Goal: Information Seeking & Learning: Learn about a topic

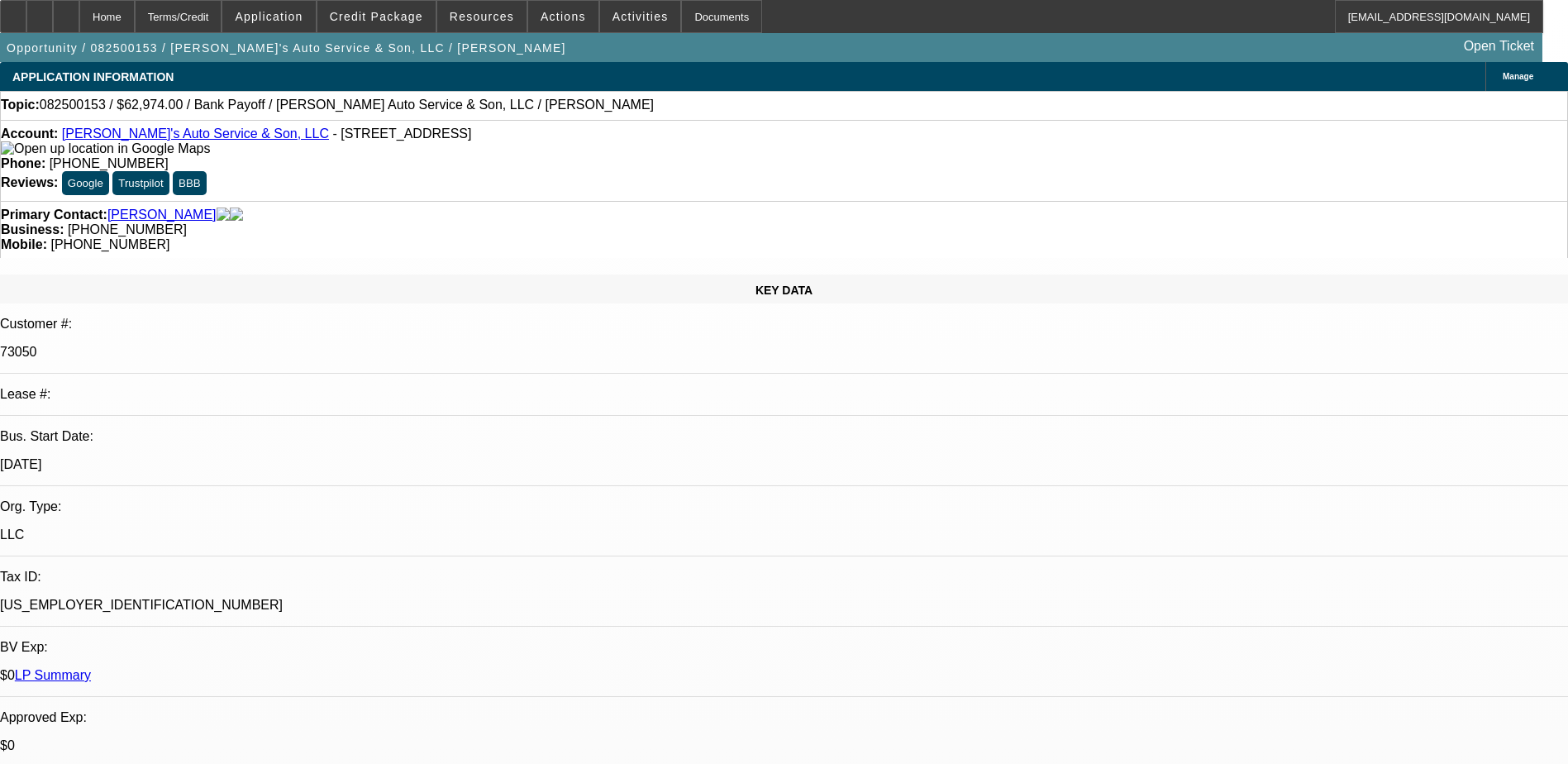
select select "0"
select select "2"
select select "0.1"
select select "4"
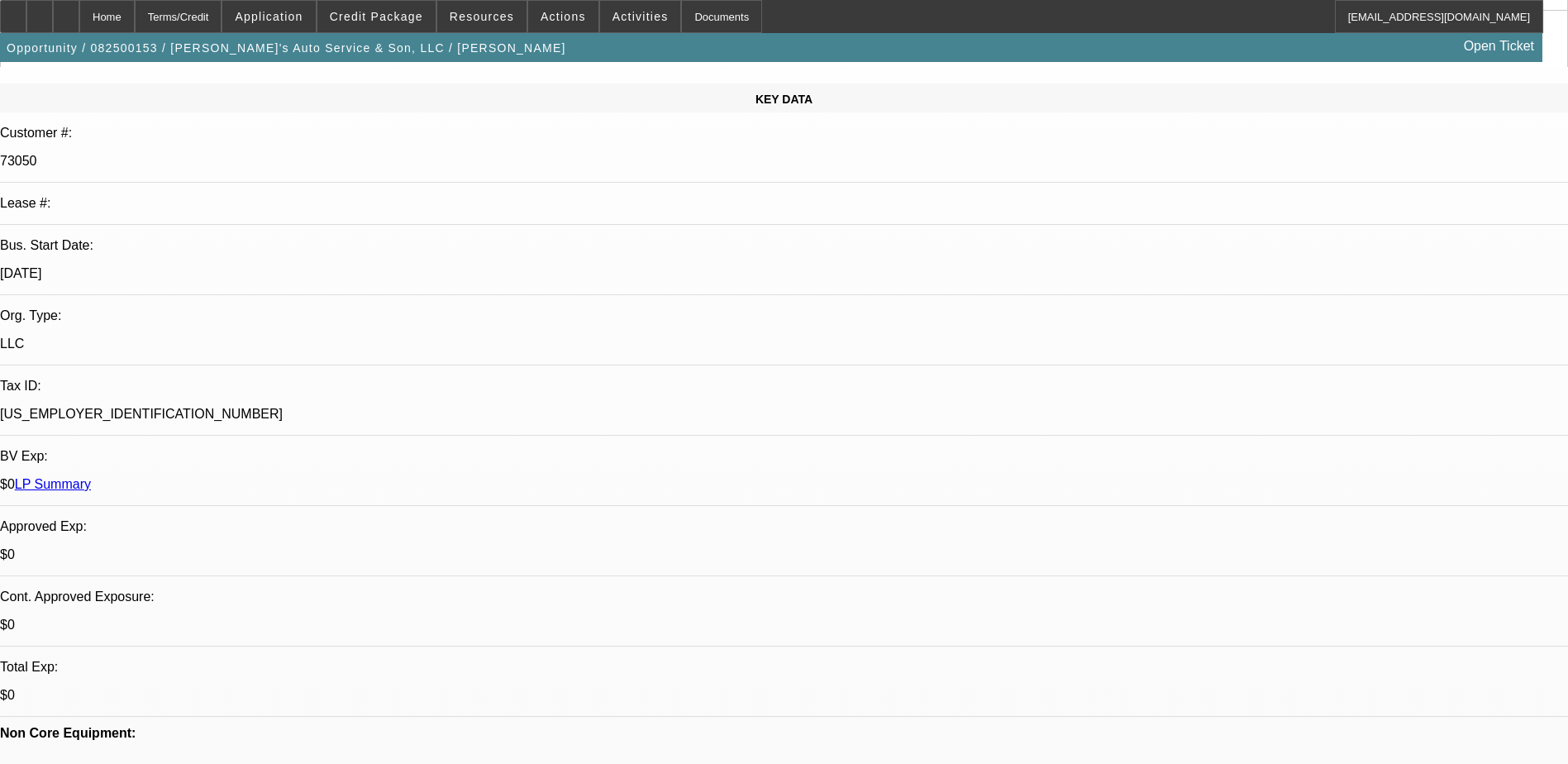
scroll to position [413, 0]
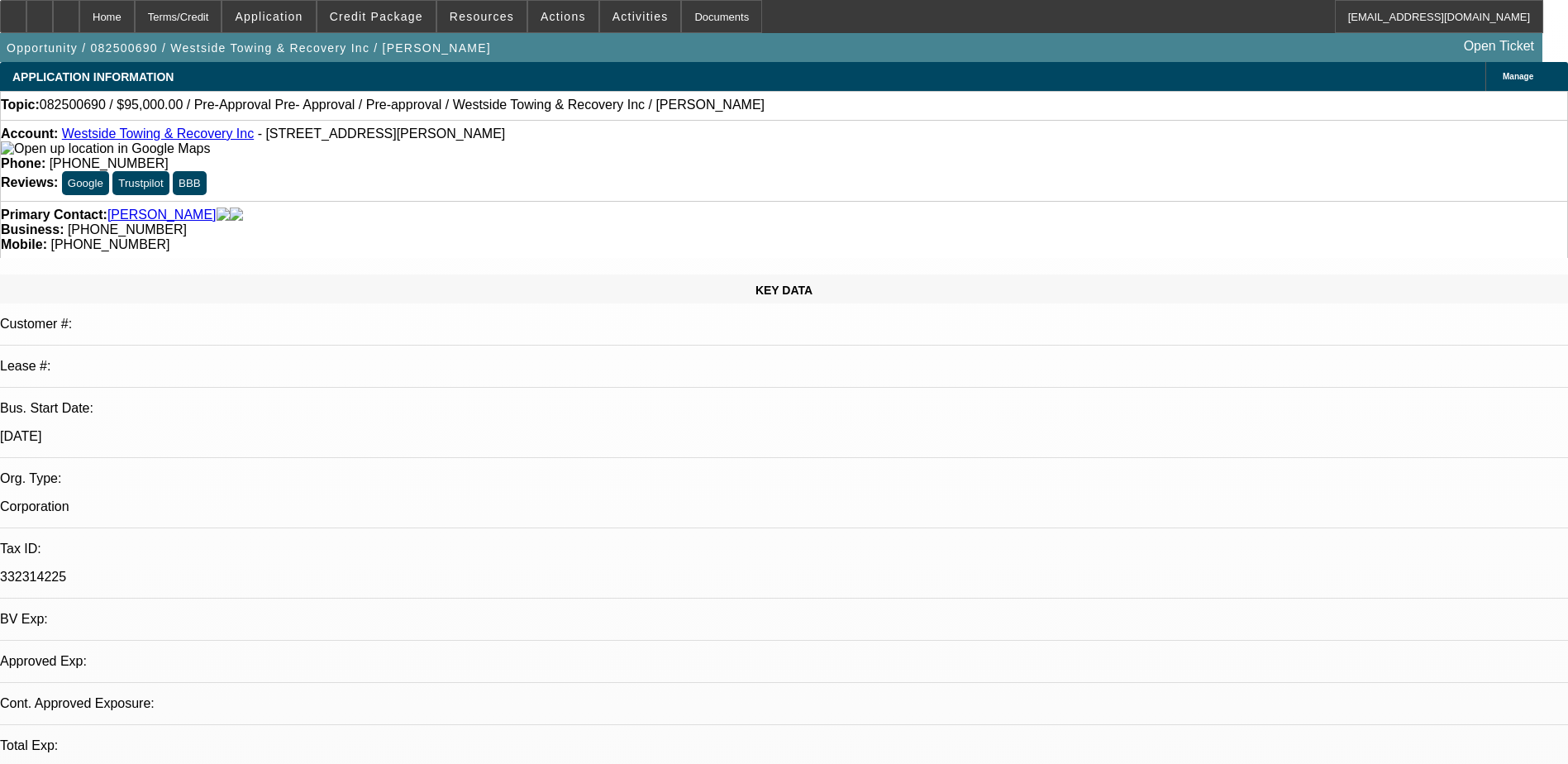
select select "0"
select select "0.1"
select select "0"
select select "3"
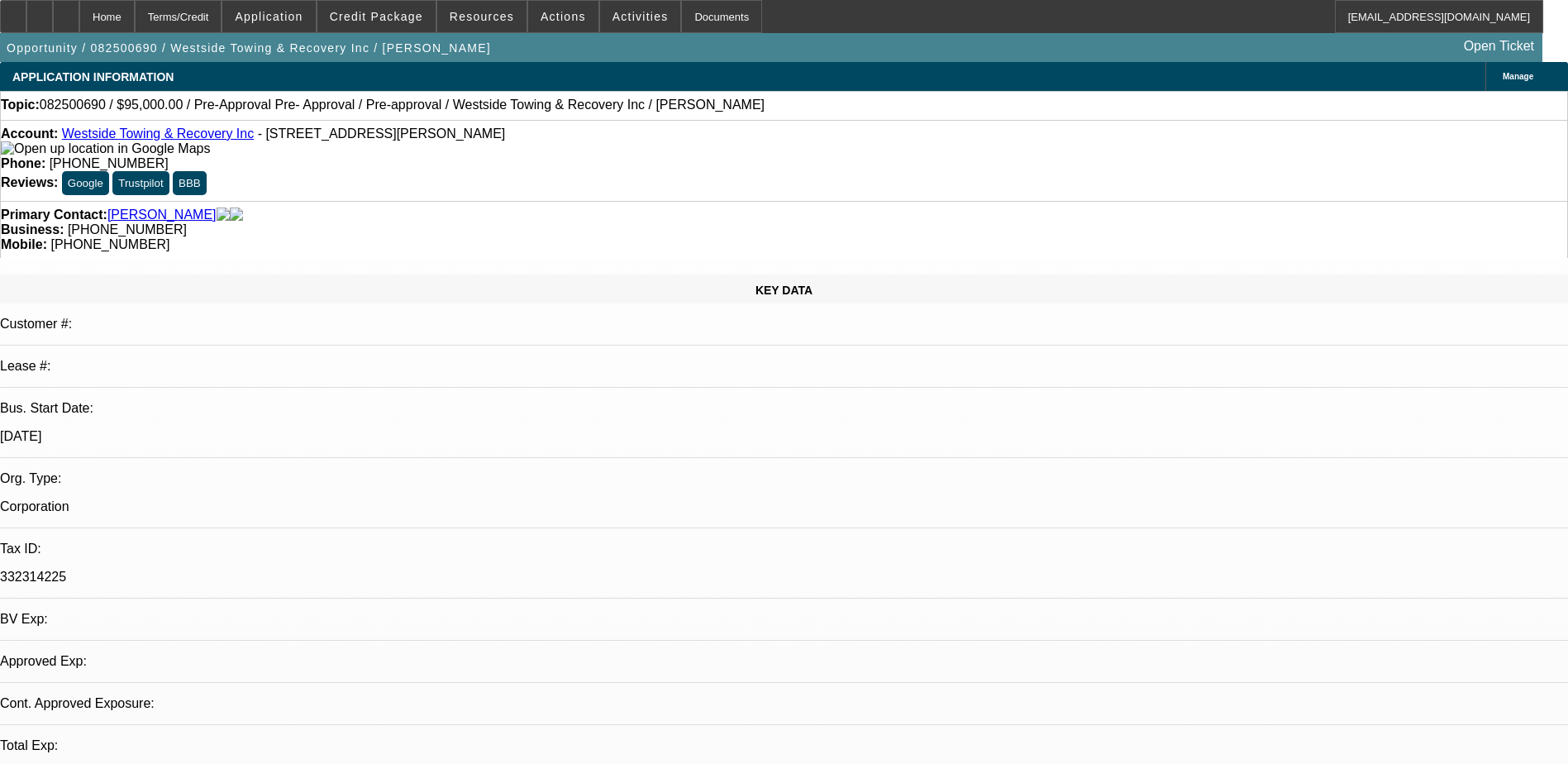
select select "0"
select select "2"
select select "0.1"
select select "1"
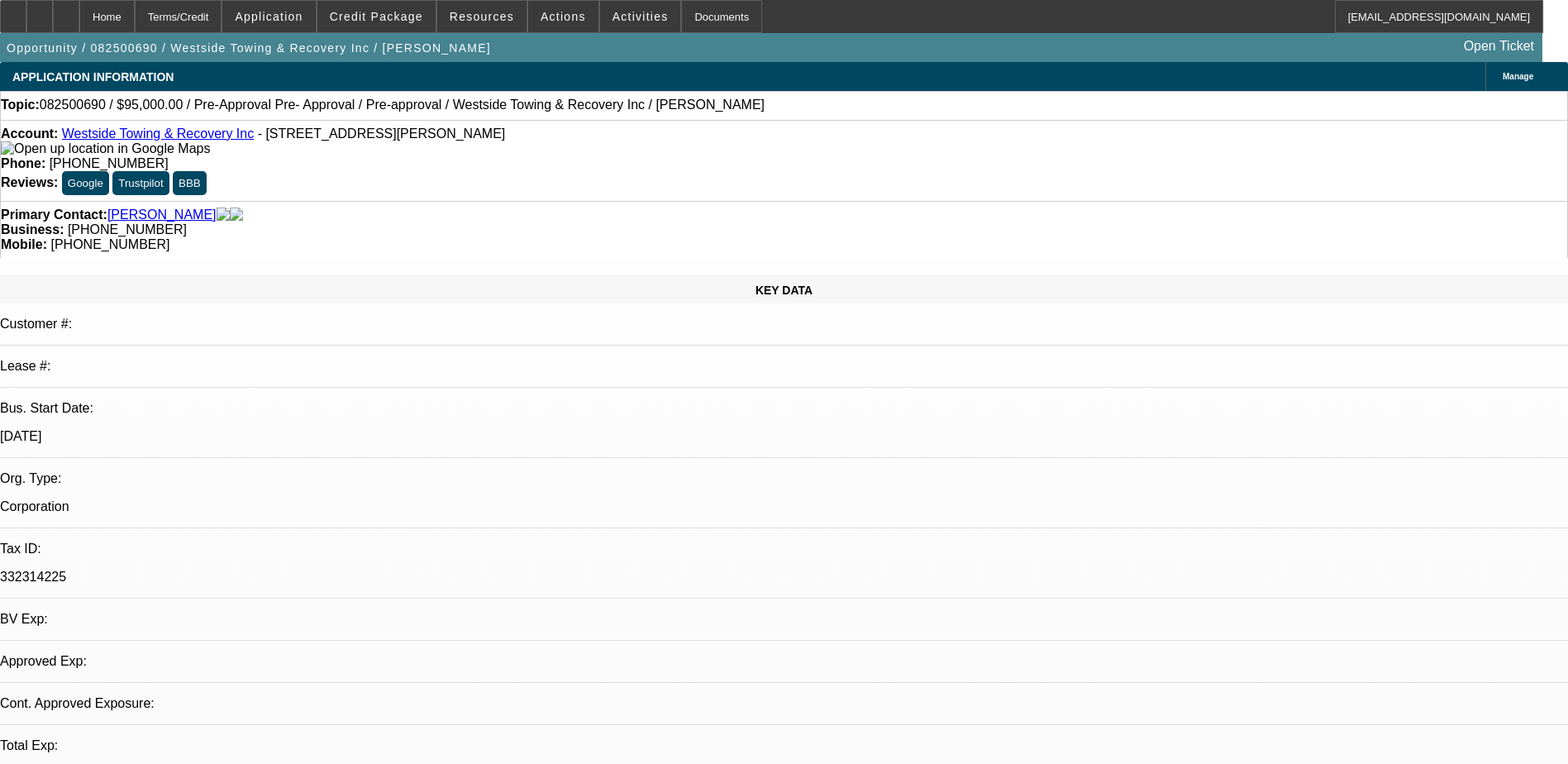
select select "1"
select select "4"
select select "1"
select select "2"
select select "4"
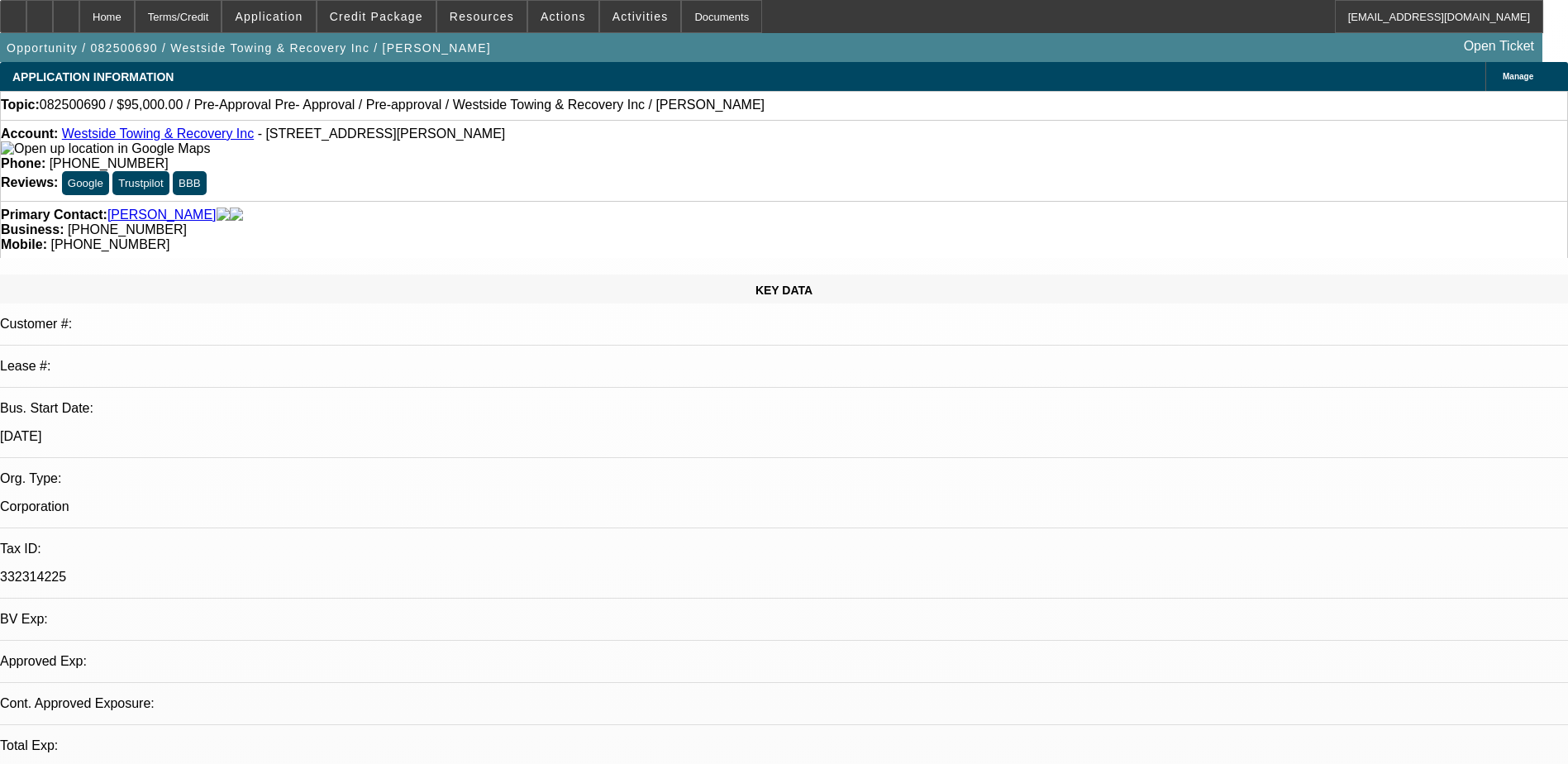
select select "1"
select select "2"
select select "4"
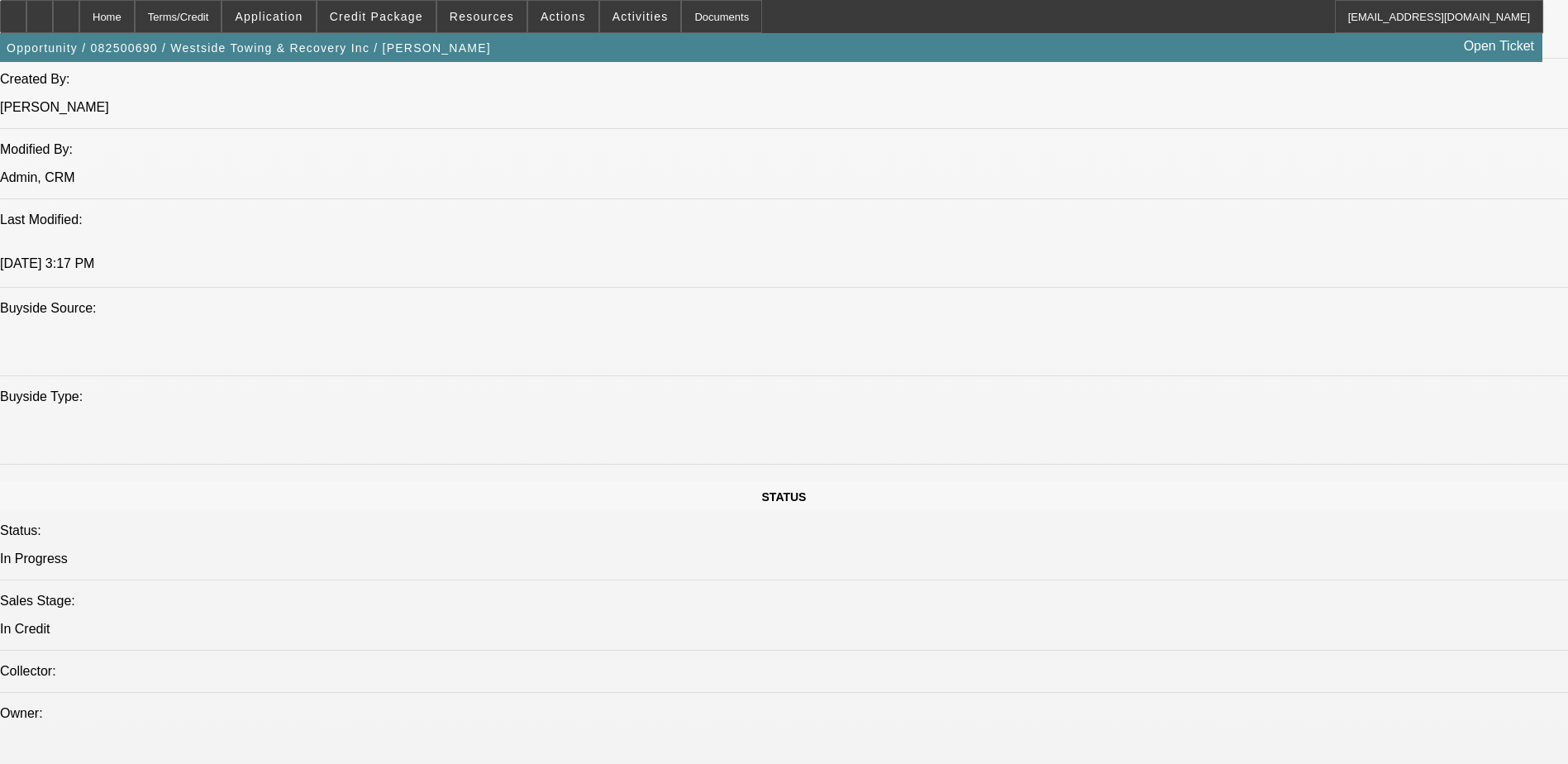
scroll to position [1405, 0]
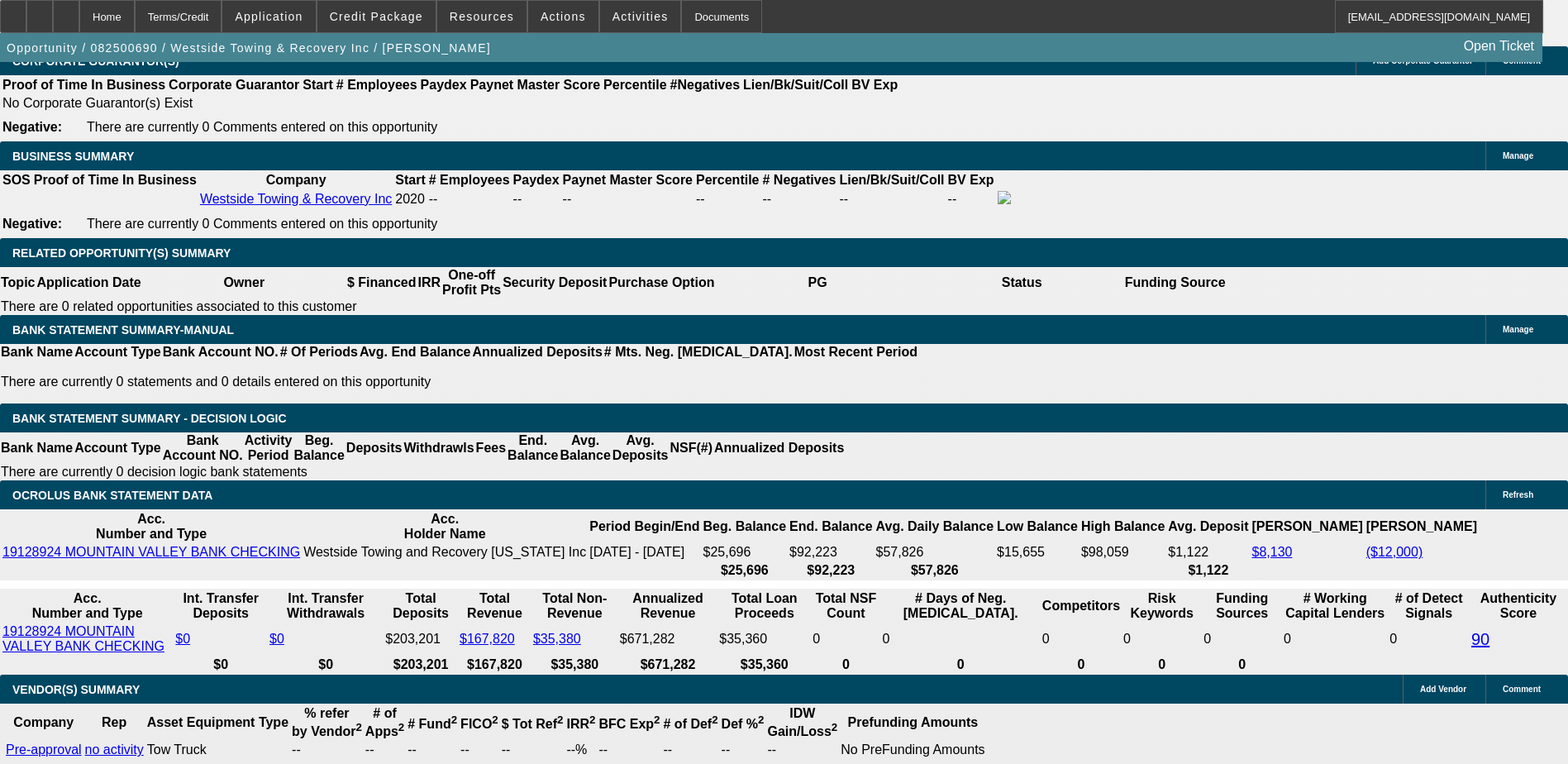
scroll to position [2562, 0]
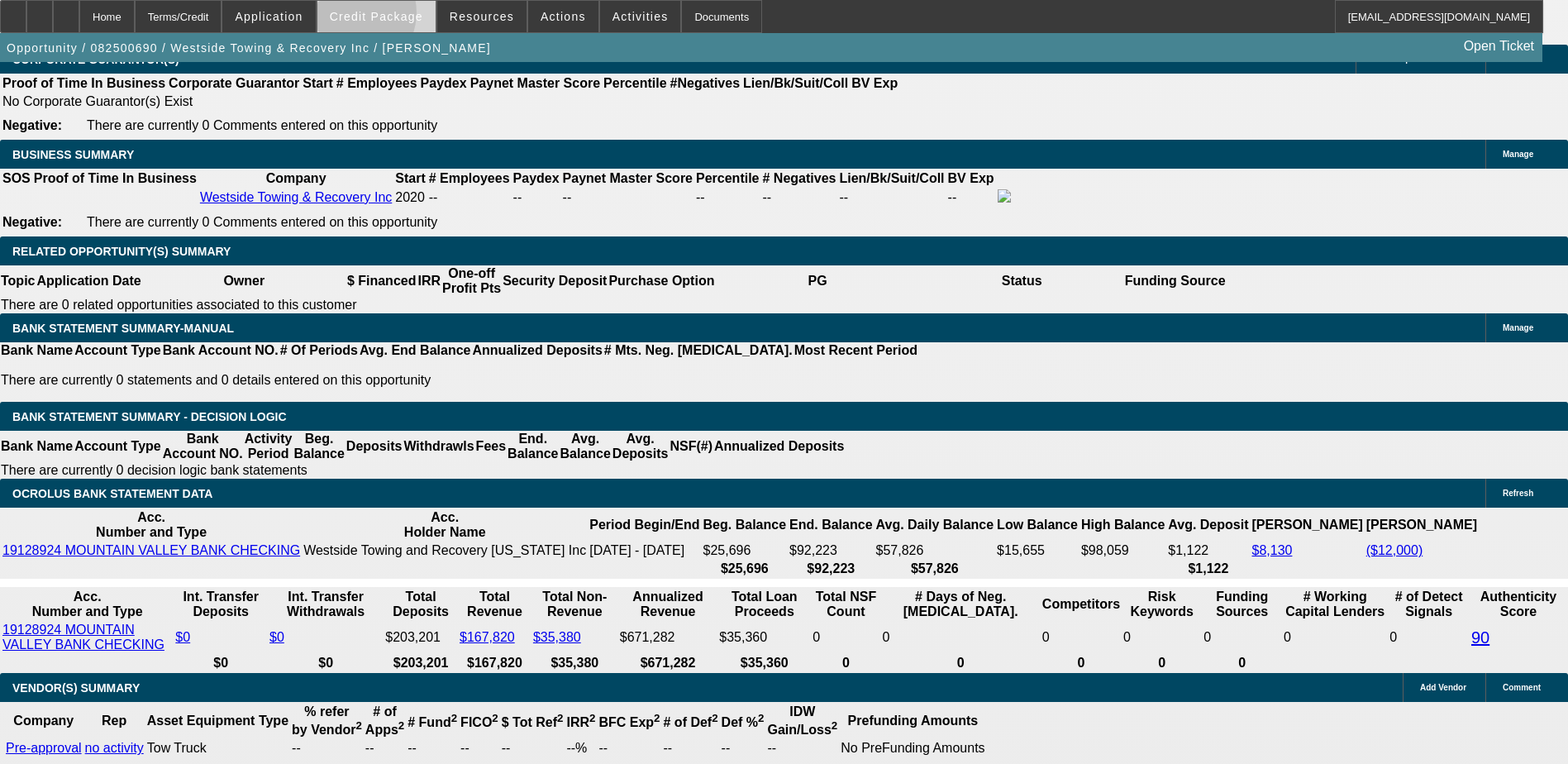
click at [378, 17] on span "Credit Package" at bounding box center [376, 17] width 93 height 13
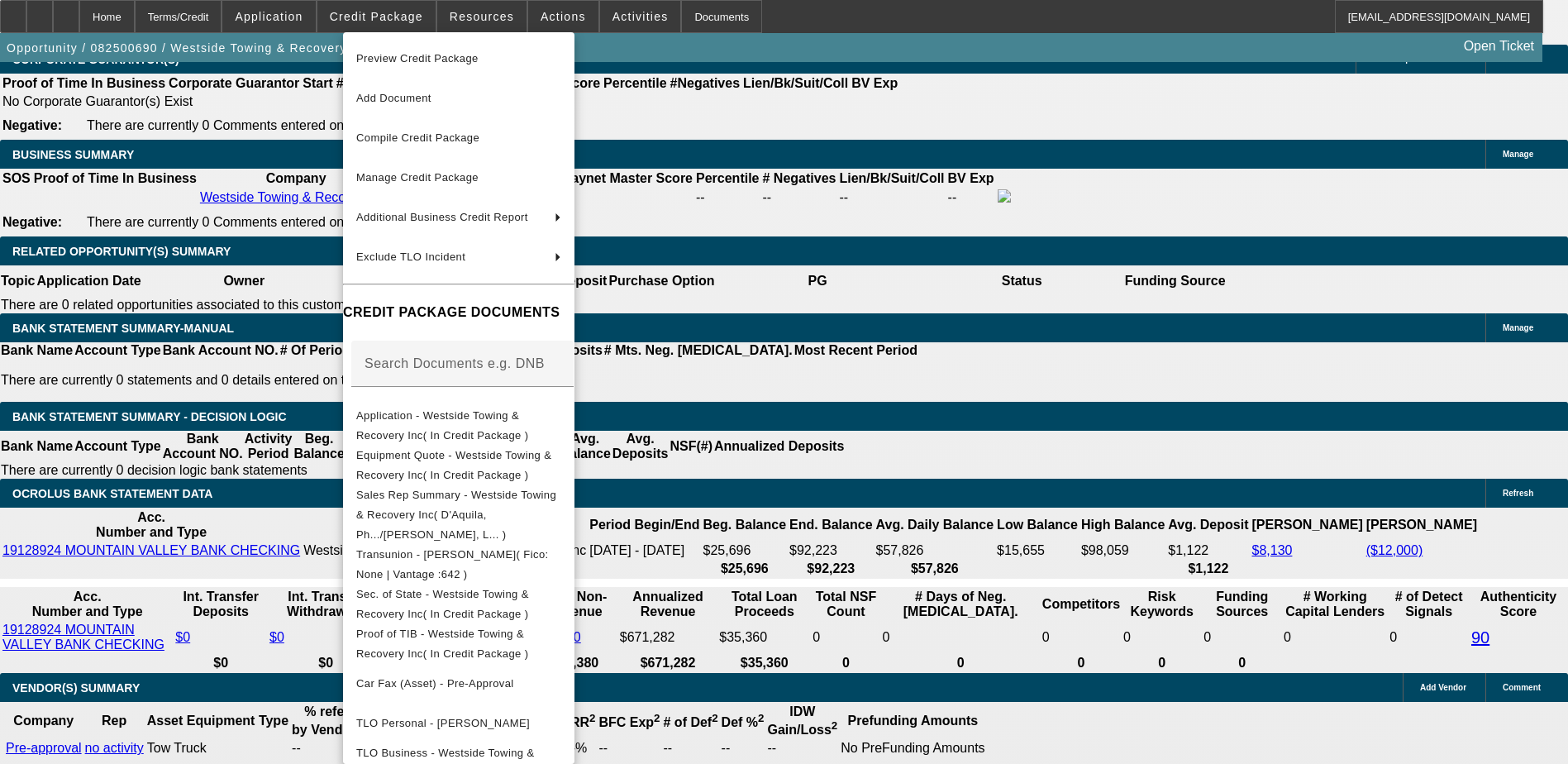
click at [276, 146] on div at bounding box center [784, 382] width 1568 height 764
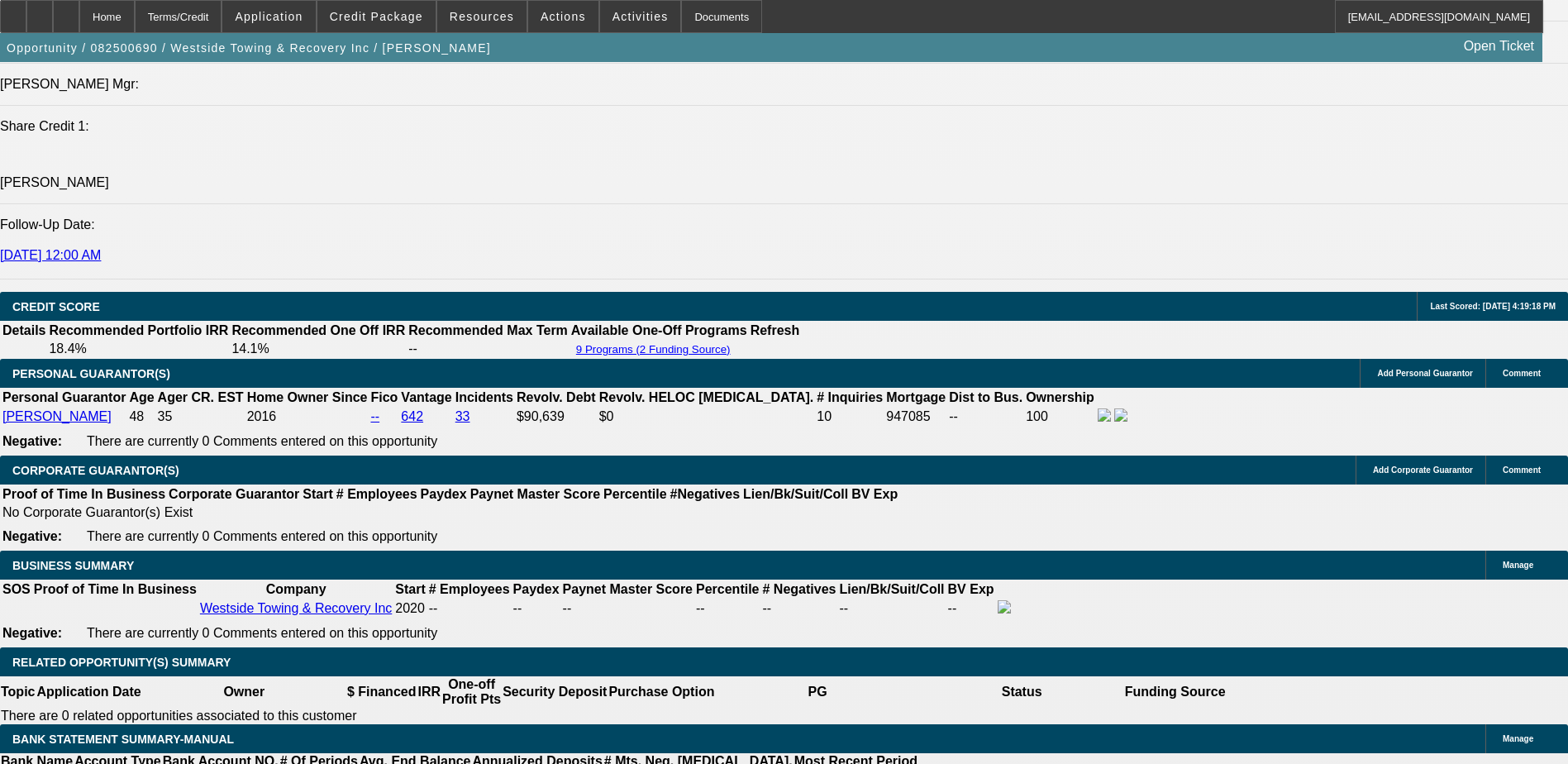
scroll to position [2149, 0]
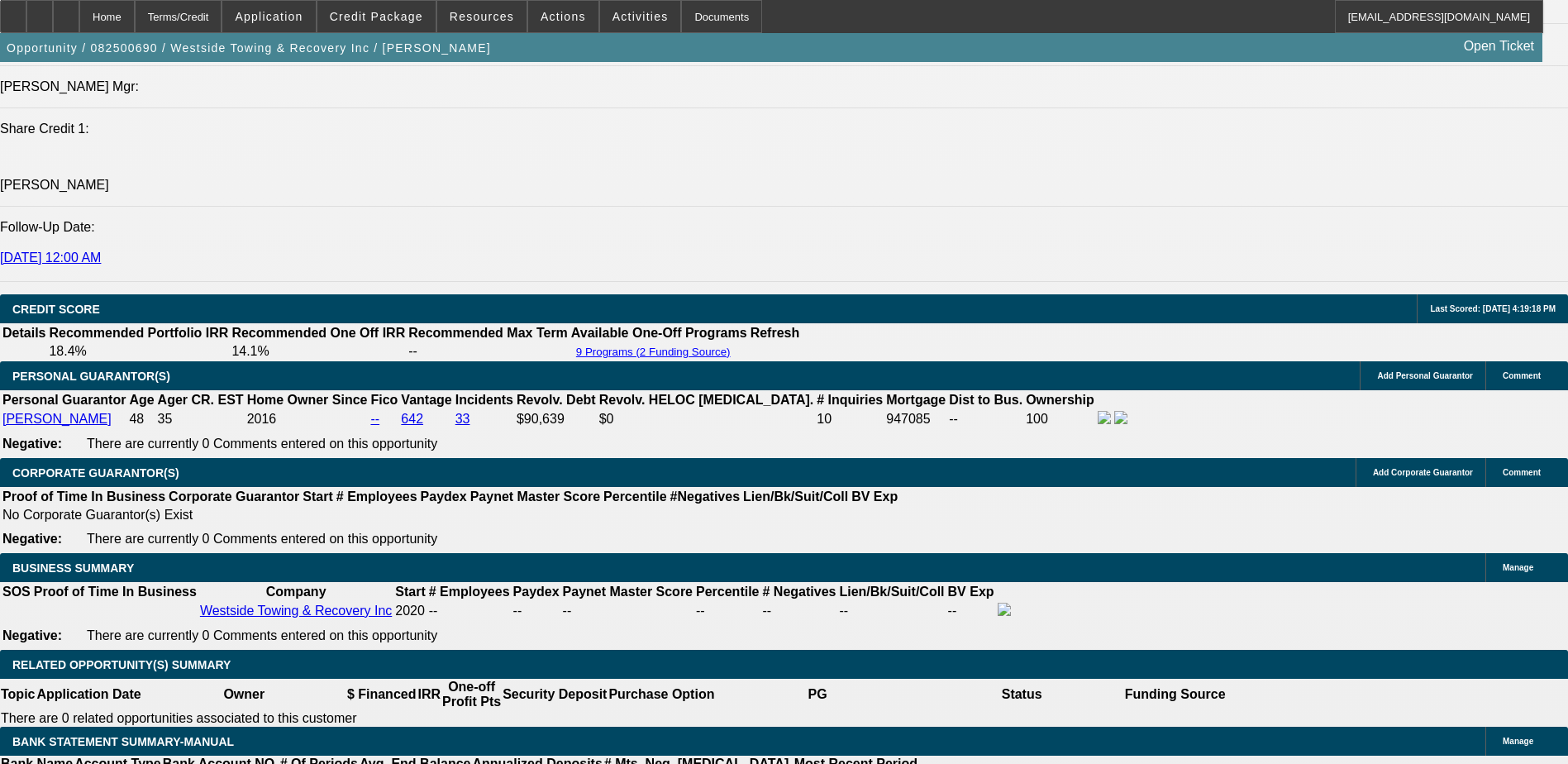
drag, startPoint x: 932, startPoint y: 485, endPoint x: 411, endPoint y: 423, distance: 524.7
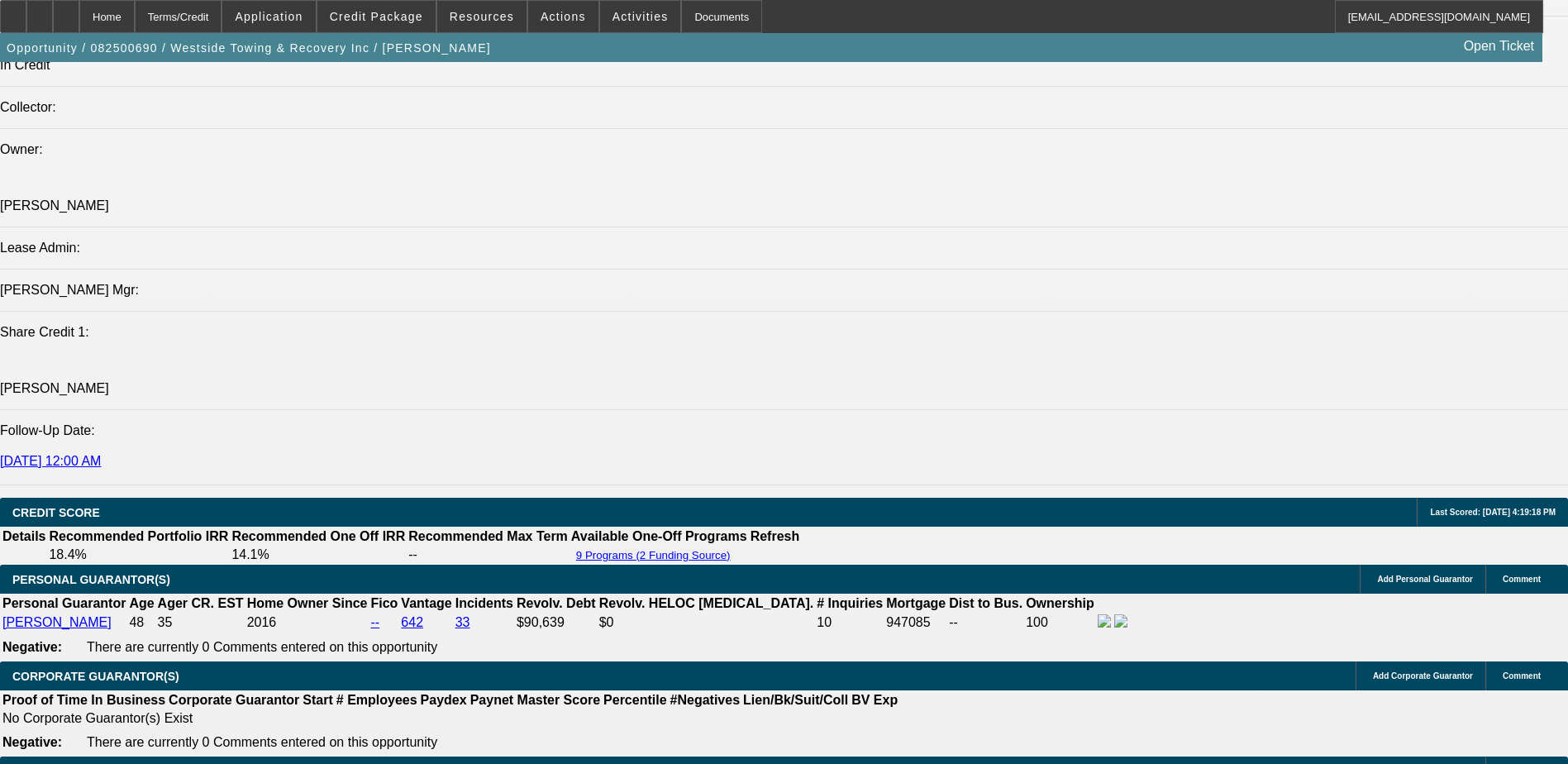
scroll to position [1901, 0]
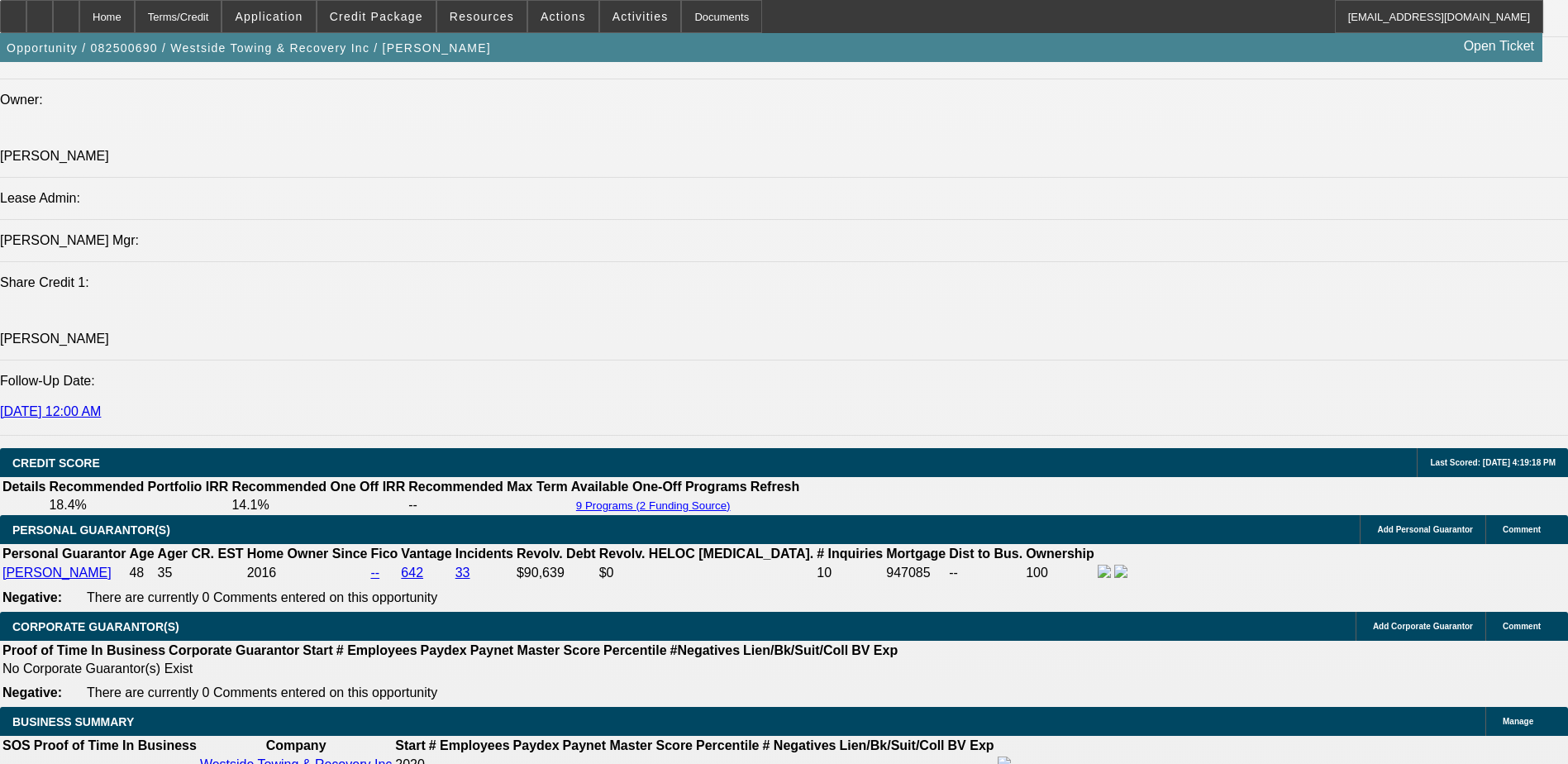
scroll to position [1983, 0]
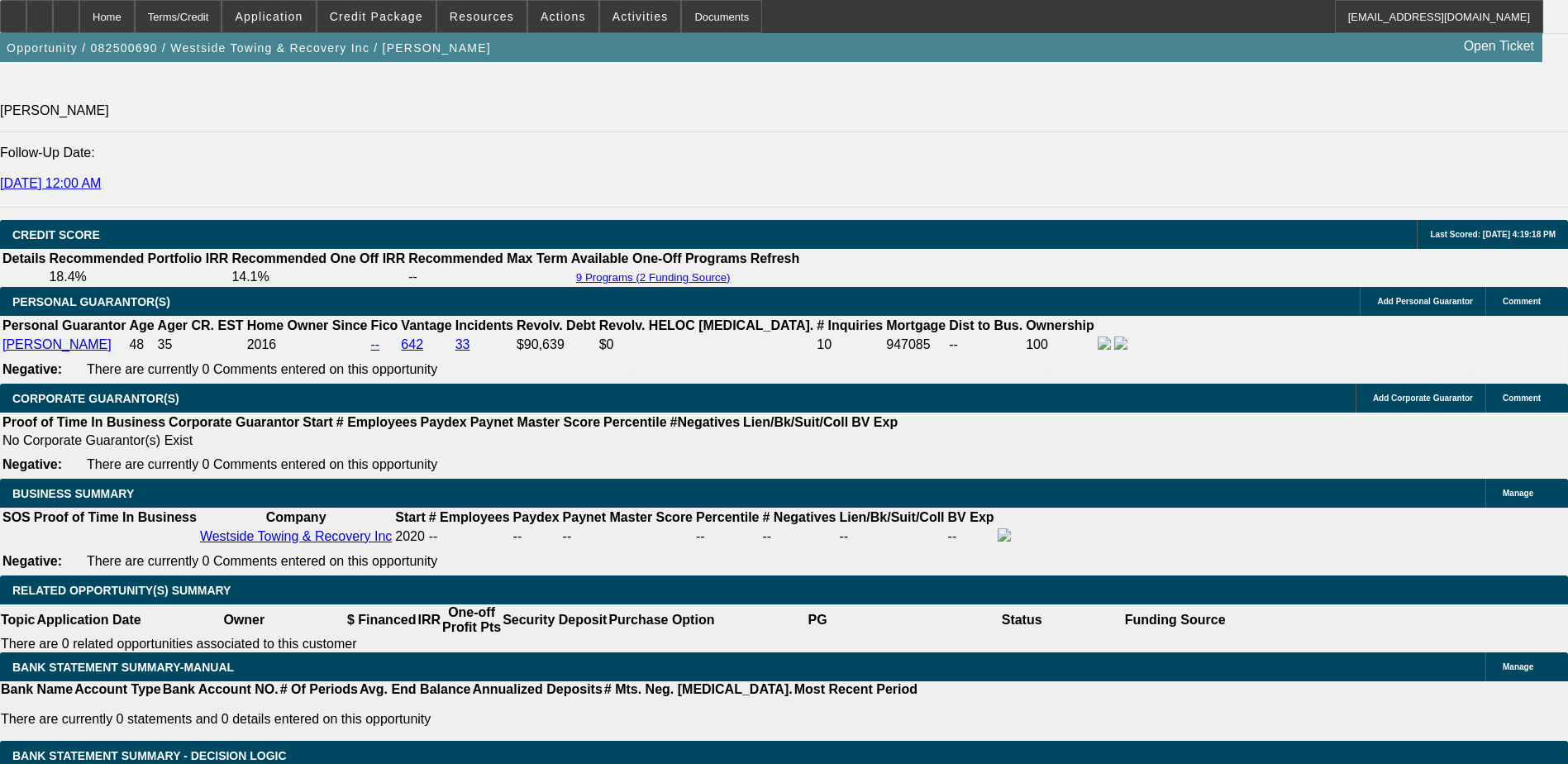
scroll to position [2231, 0]
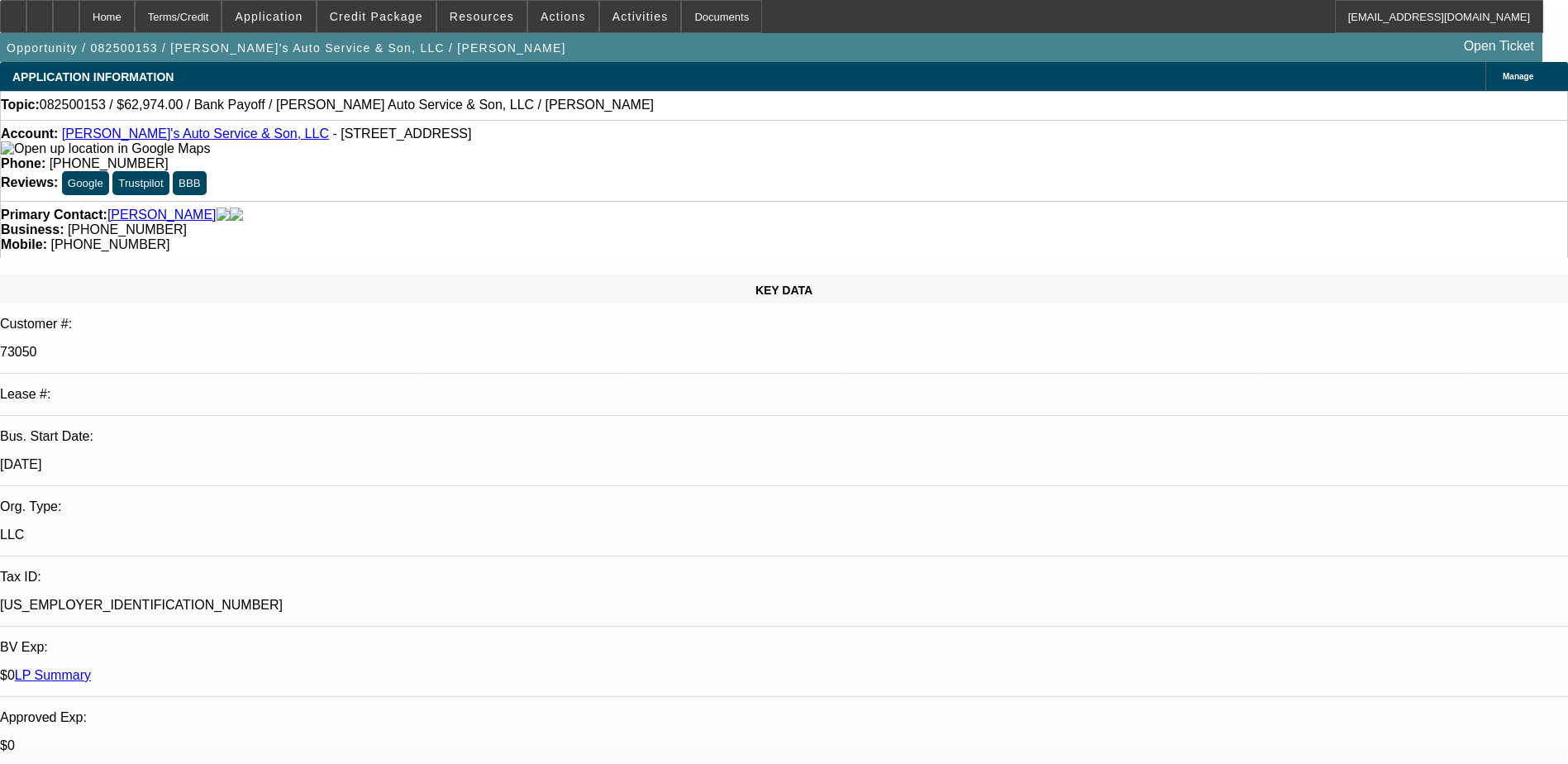
select select "0"
select select "2"
select select "0.1"
select select "4"
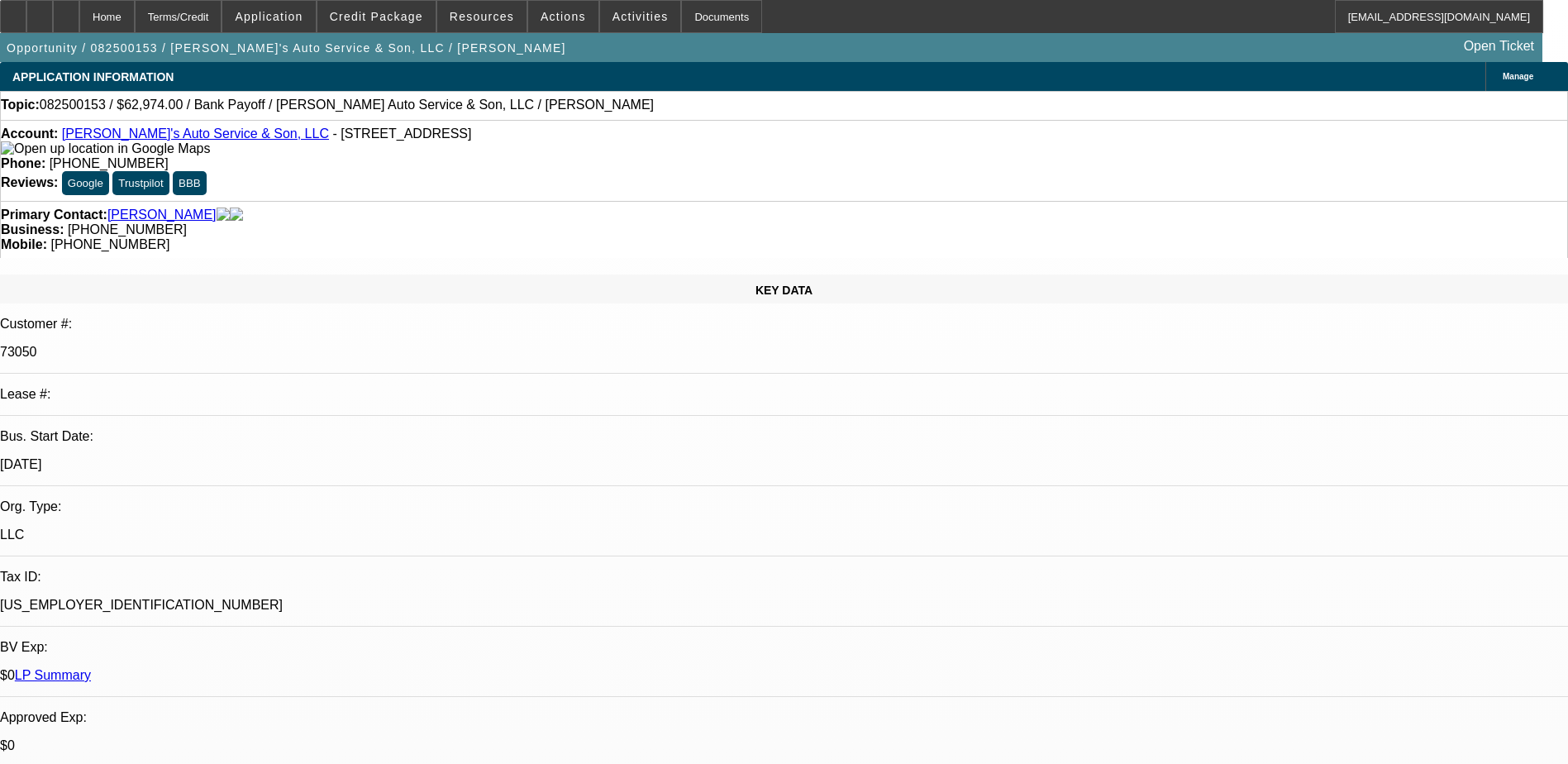
click at [393, 208] on div "Primary Contact: Correa, Gabriel" at bounding box center [784, 215] width 1566 height 15
